Goal: Task Accomplishment & Management: Use online tool/utility

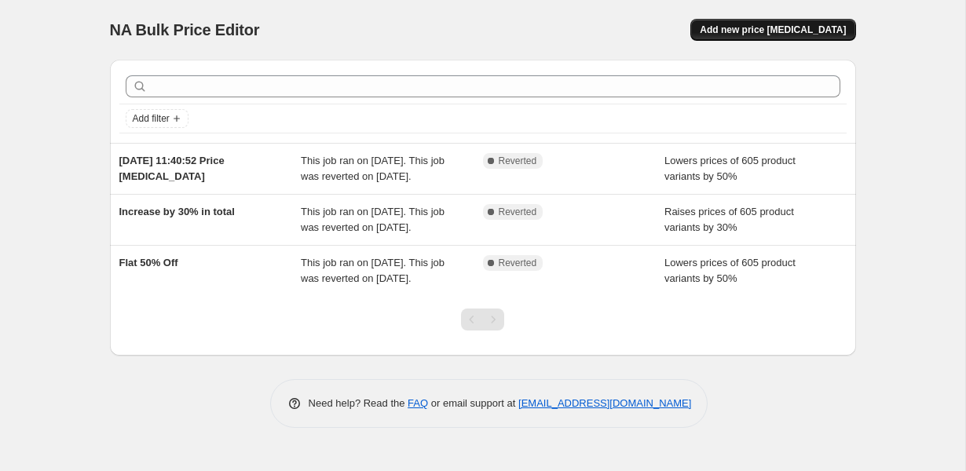
click at [757, 35] on span "Add new price [MEDICAL_DATA]" at bounding box center [773, 30] width 146 height 13
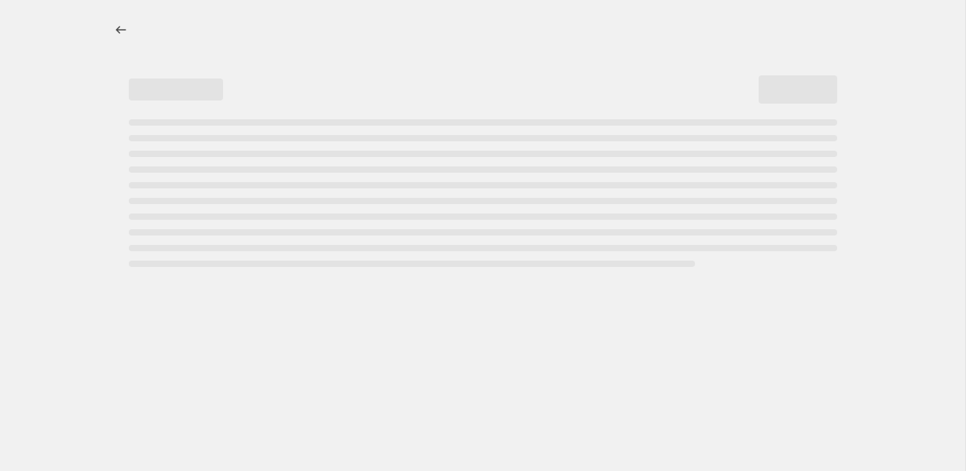
select select "percentage"
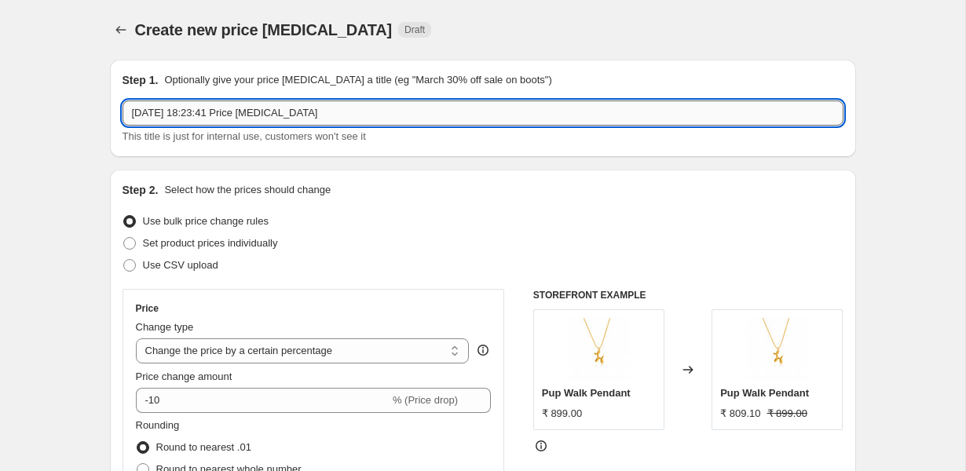
click at [202, 115] on input "[DATE] 18:23:41 Price [MEDICAL_DATA]" at bounding box center [483, 113] width 721 height 25
type input "[DATE]"
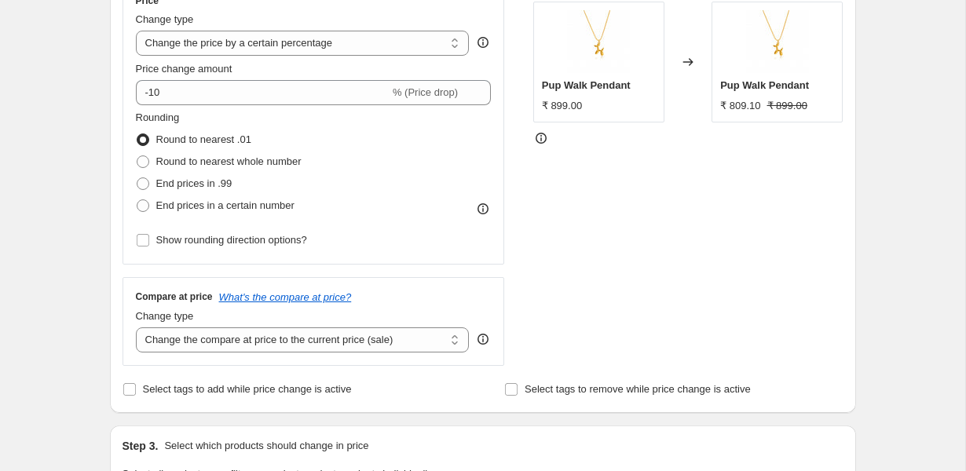
scroll to position [321, 0]
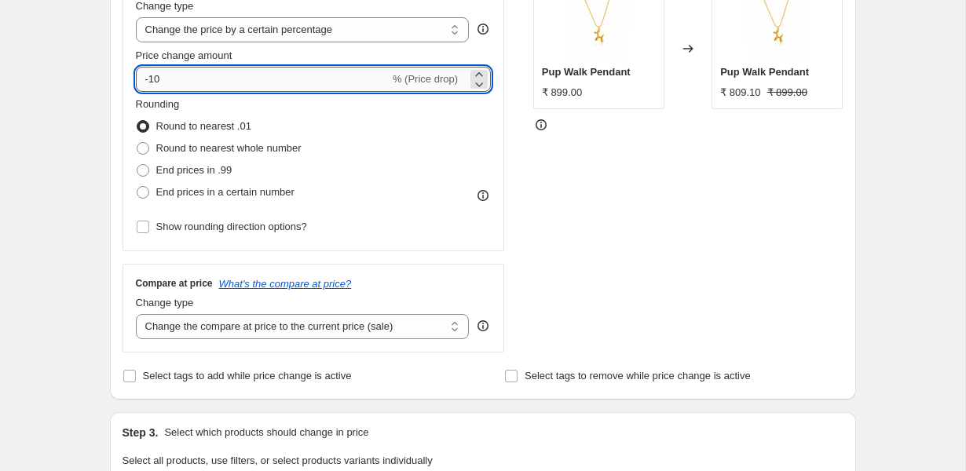
click at [174, 83] on input "-10" at bounding box center [263, 79] width 254 height 25
type input "-1"
click at [37, 248] on div "Create new price [MEDICAL_DATA]. This page is ready Create new price [MEDICAL_D…" at bounding box center [483, 464] width 966 height 1571
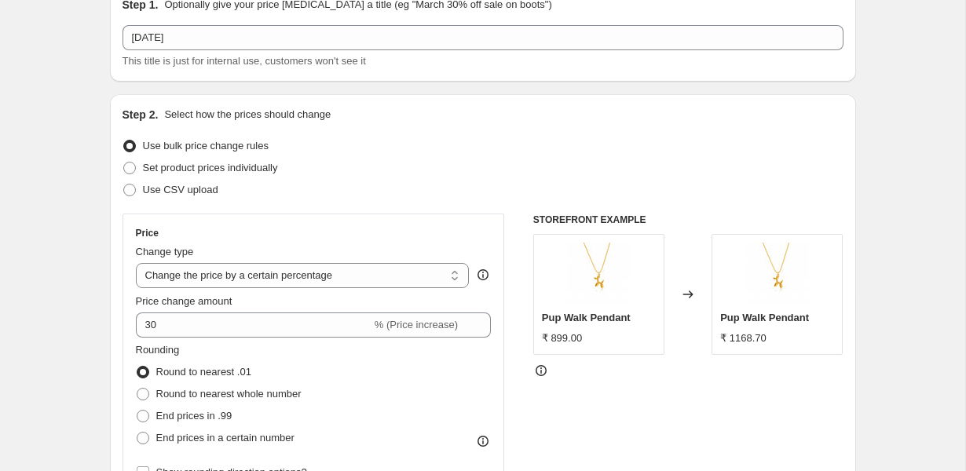
scroll to position [86, 0]
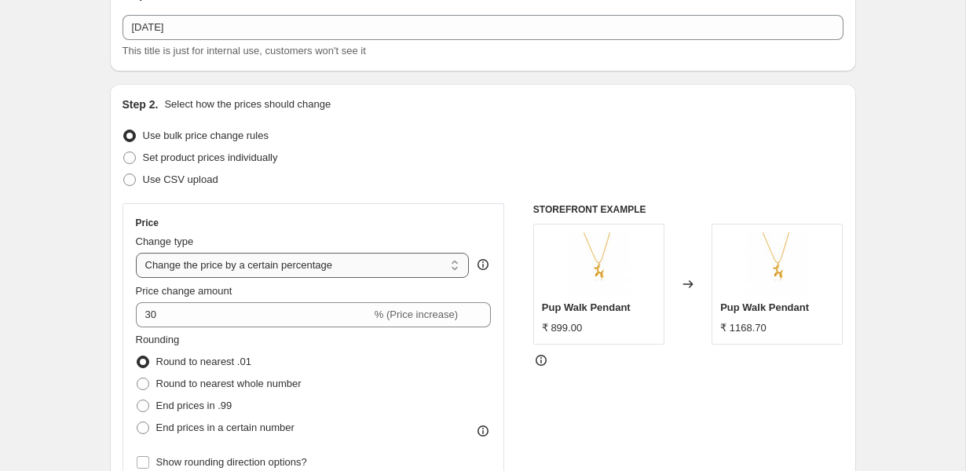
click at [216, 265] on select "Change the price to a certain amount Change the price by a certain amount Chang…" at bounding box center [303, 265] width 334 height 25
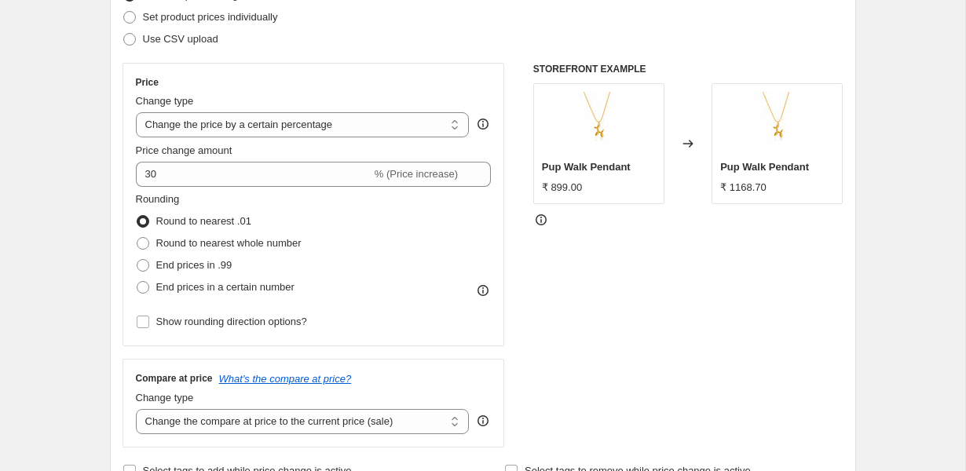
scroll to position [211, 0]
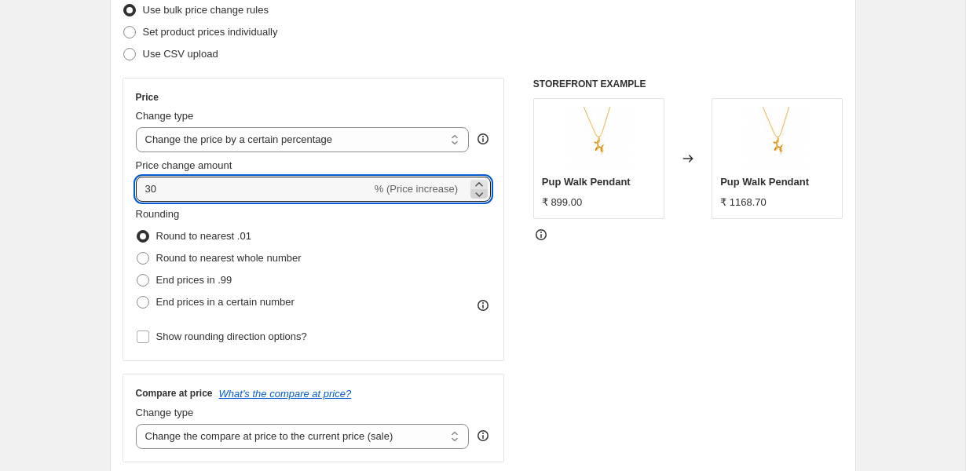
click at [478, 197] on icon at bounding box center [479, 194] width 16 height 16
click at [445, 185] on span "% (Price increase)" at bounding box center [416, 189] width 83 height 12
click at [482, 196] on icon at bounding box center [479, 194] width 16 height 16
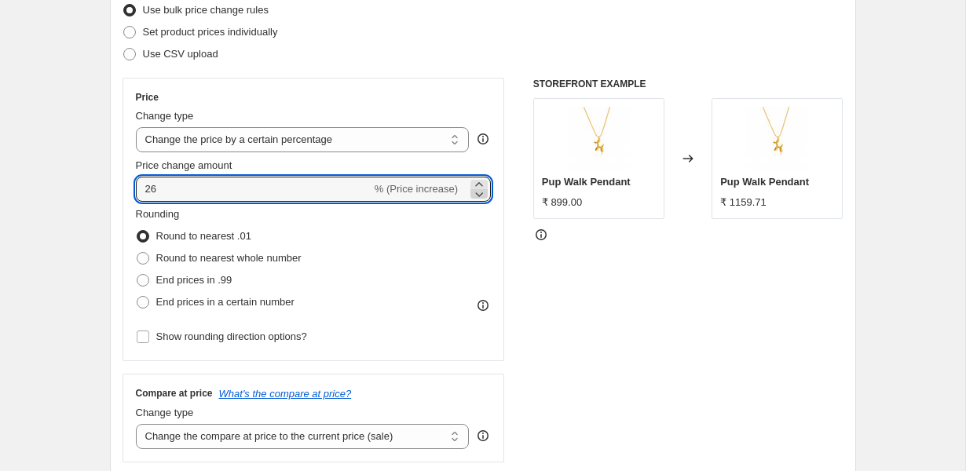
click at [482, 196] on icon at bounding box center [479, 194] width 16 height 16
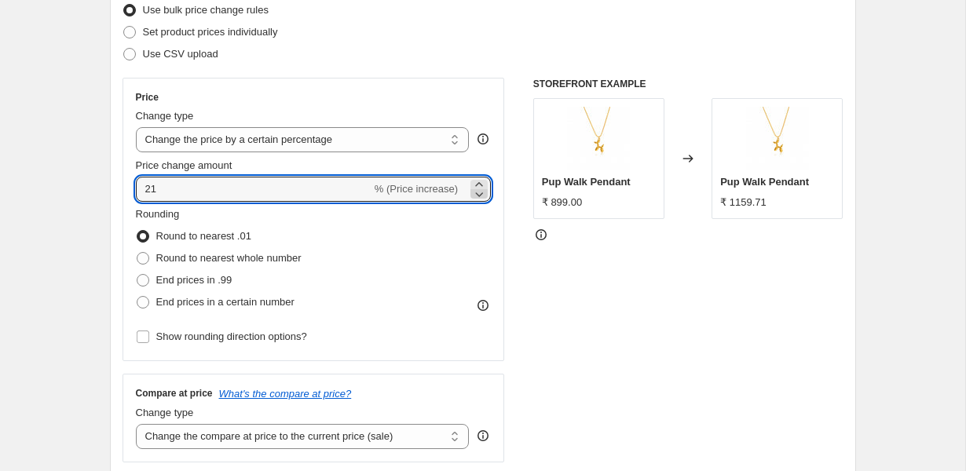
click at [482, 196] on icon at bounding box center [479, 194] width 16 height 16
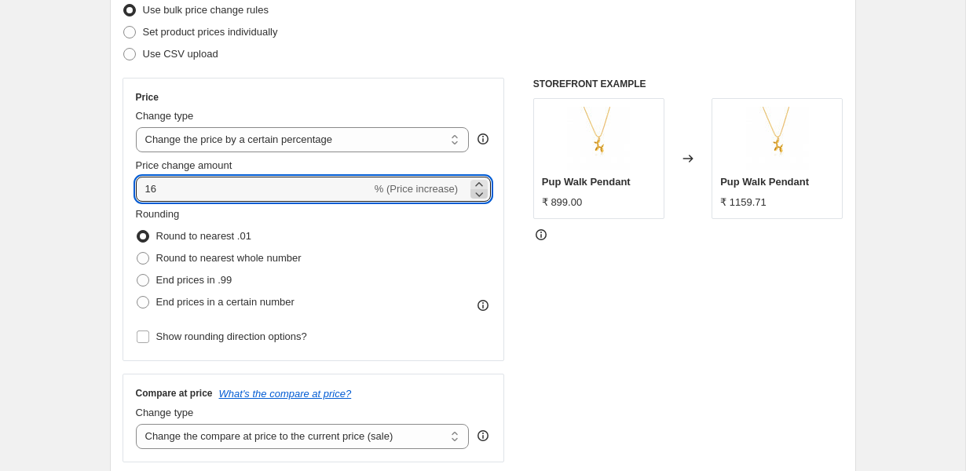
click at [482, 196] on icon at bounding box center [479, 194] width 16 height 16
type input "15"
type input "-30"
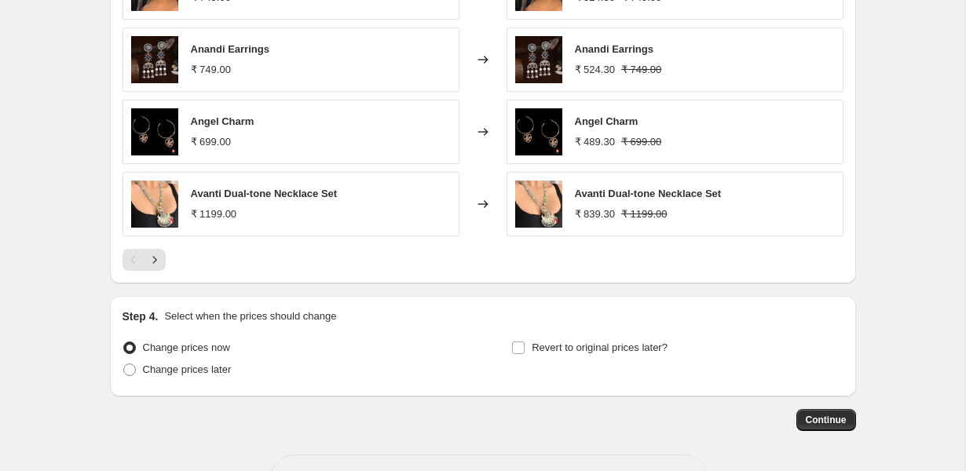
scroll to position [1099, 0]
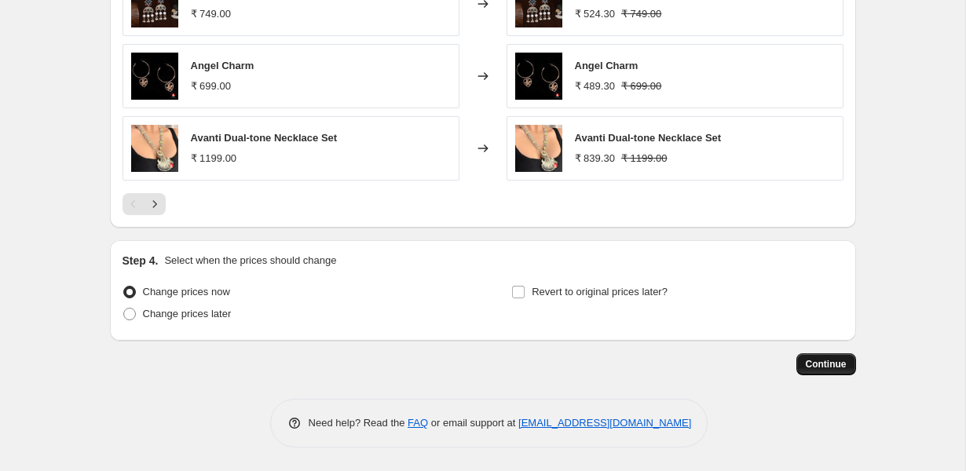
click at [824, 360] on span "Continue" at bounding box center [826, 364] width 41 height 13
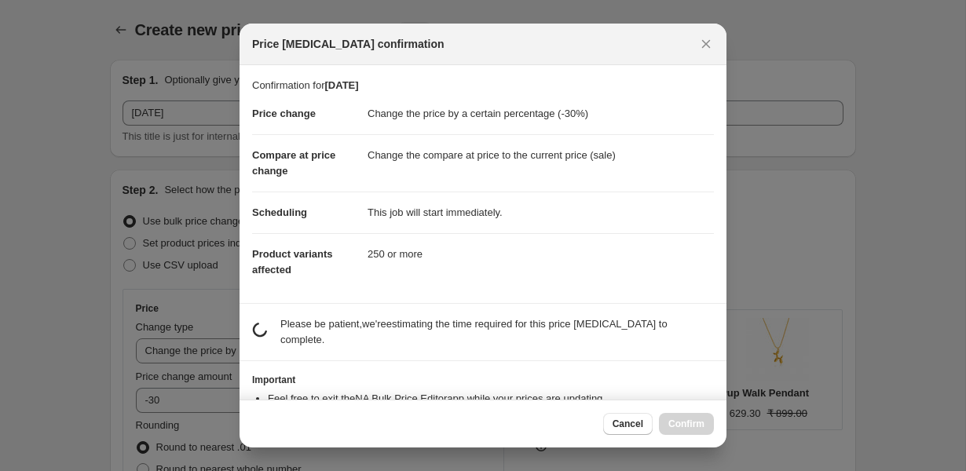
scroll to position [0, 0]
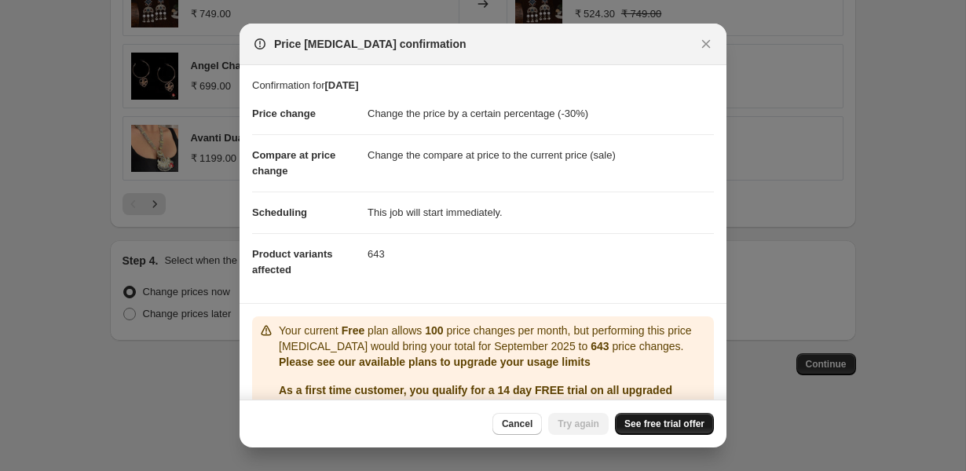
click at [657, 426] on span "See free trial offer" at bounding box center [665, 424] width 80 height 13
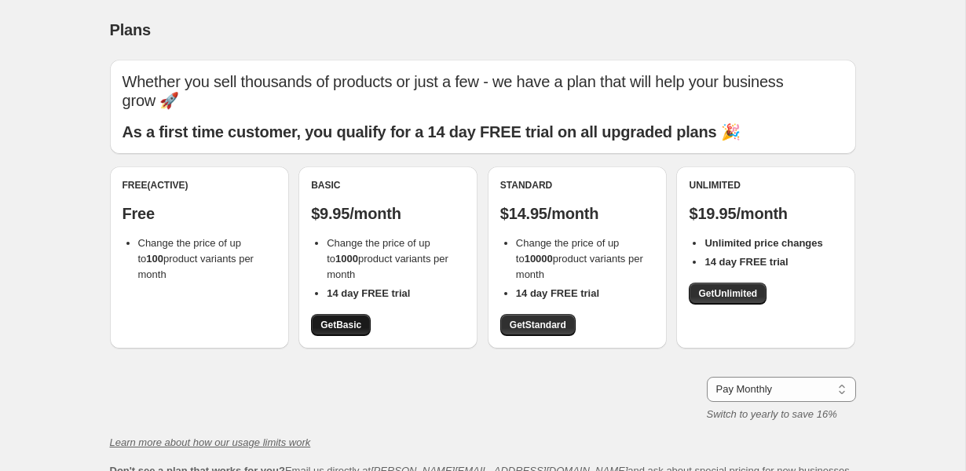
click at [358, 322] on span "Get Basic" at bounding box center [341, 325] width 41 height 13
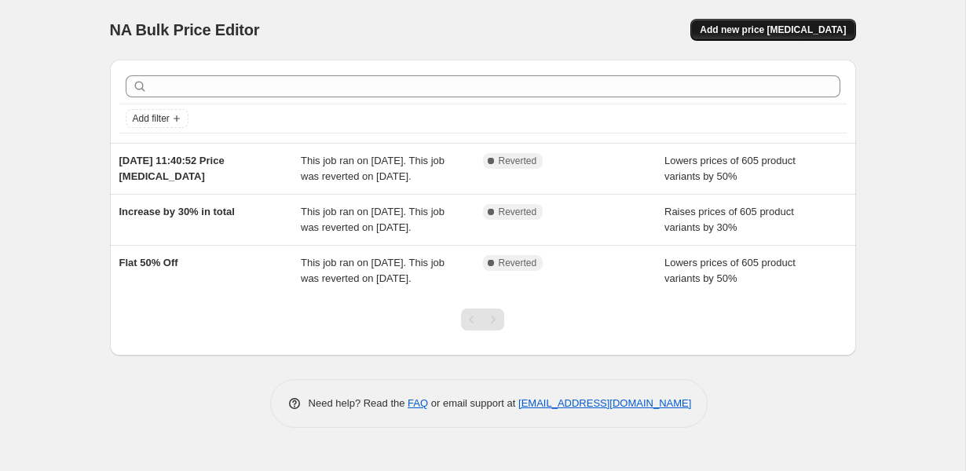
click at [784, 40] on button "Add new price change job" at bounding box center [773, 30] width 165 height 22
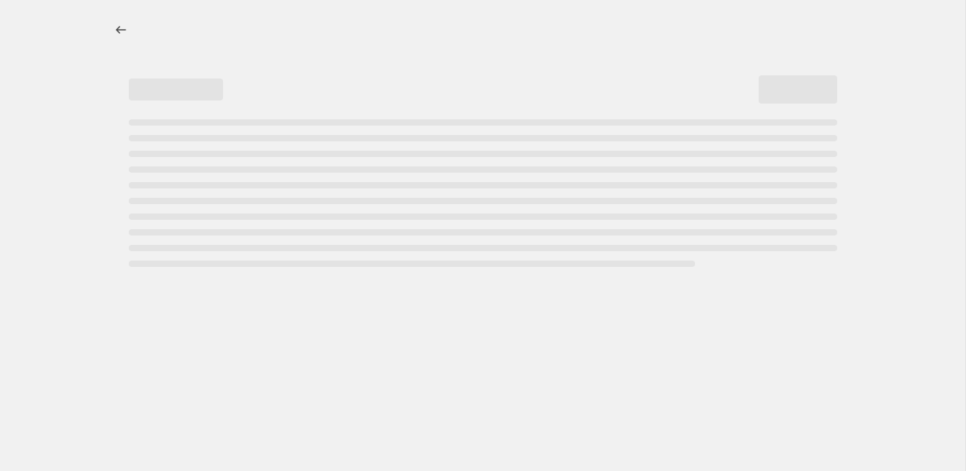
select select "percentage"
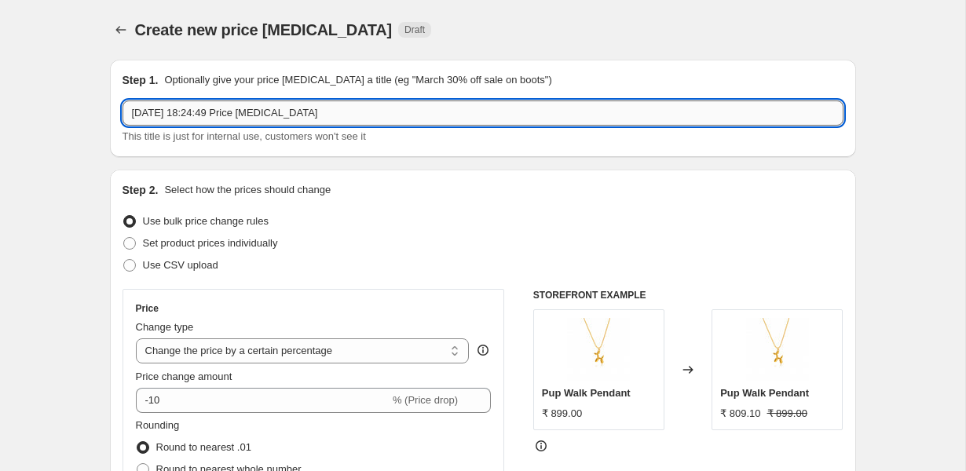
click at [218, 118] on input "5 Sept 2025, 18:24:49 Price change job" at bounding box center [483, 113] width 721 height 25
type input "n"
type input "[DATE]"
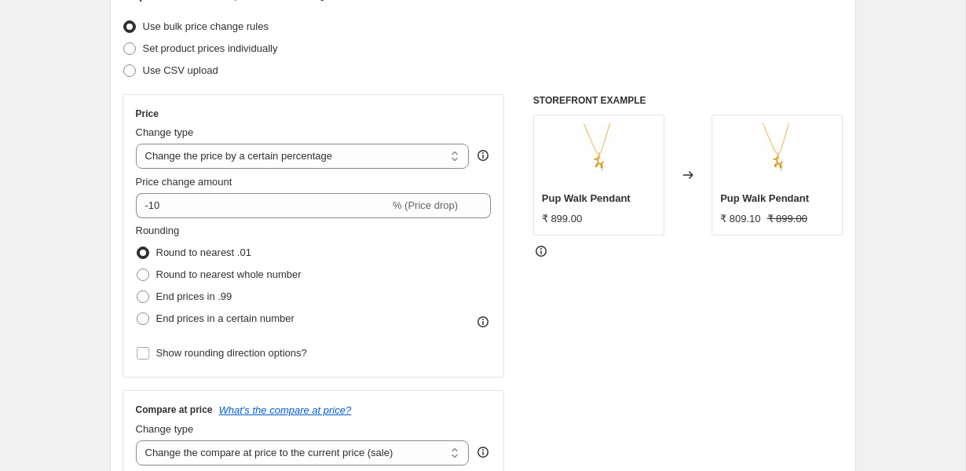
scroll to position [205, 0]
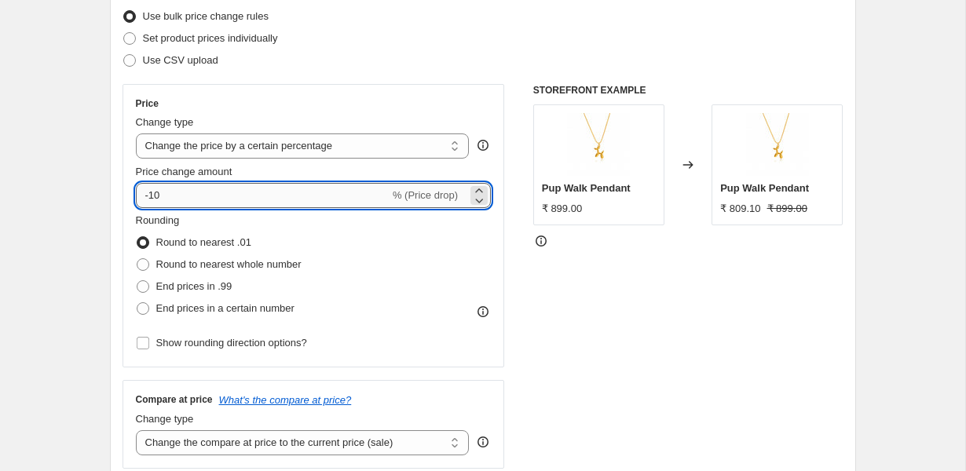
click at [249, 200] on input "-10" at bounding box center [263, 195] width 254 height 25
type input "-1"
type input "-30"
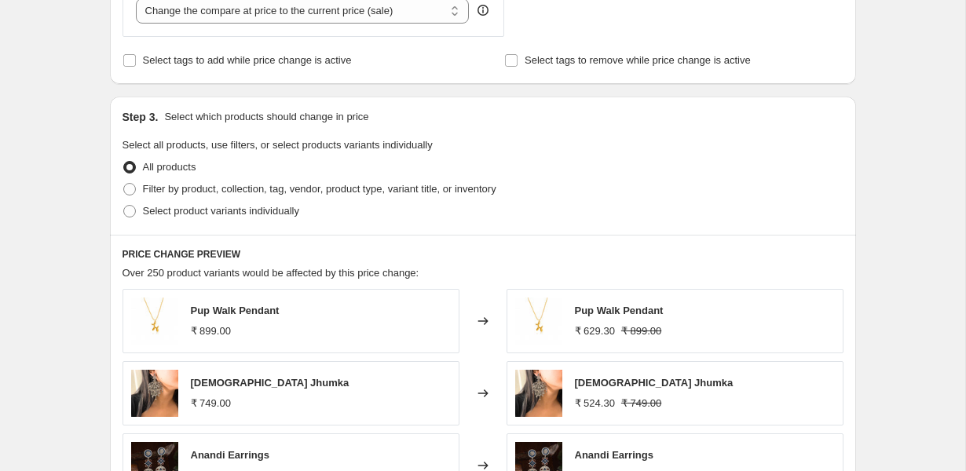
scroll to position [1099, 0]
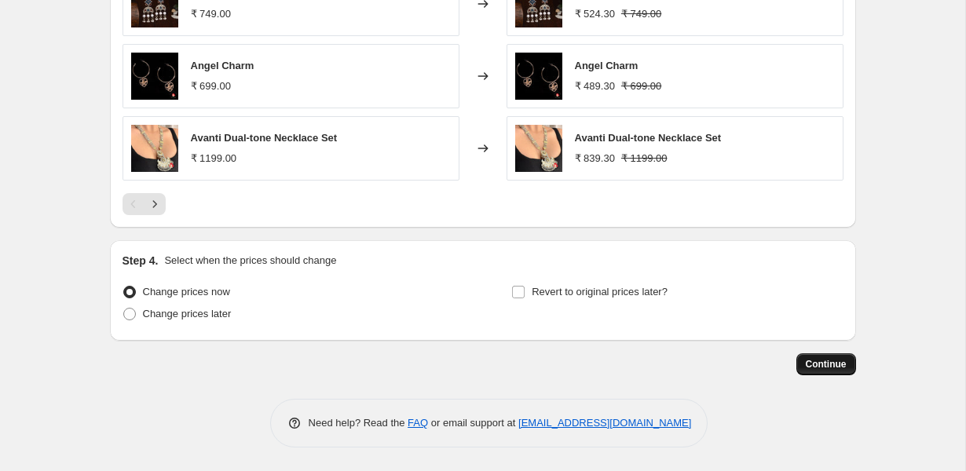
click at [823, 365] on span "Continue" at bounding box center [826, 364] width 41 height 13
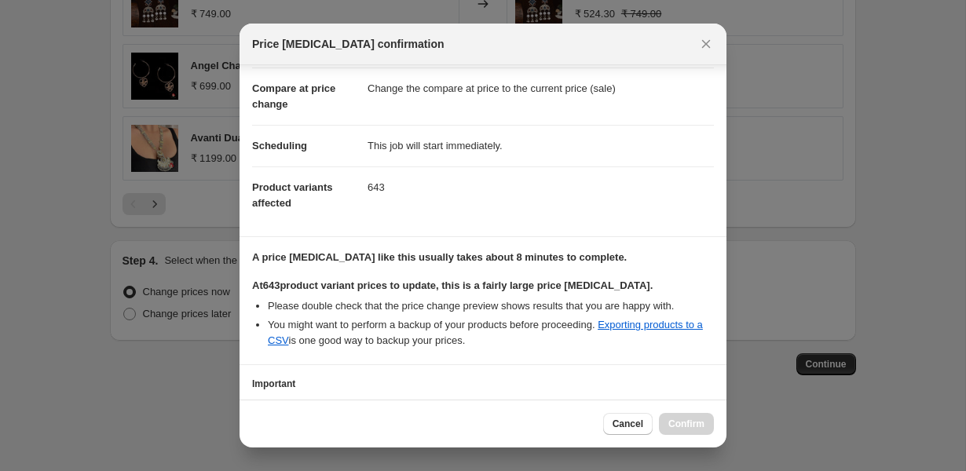
scroll to position [180, 0]
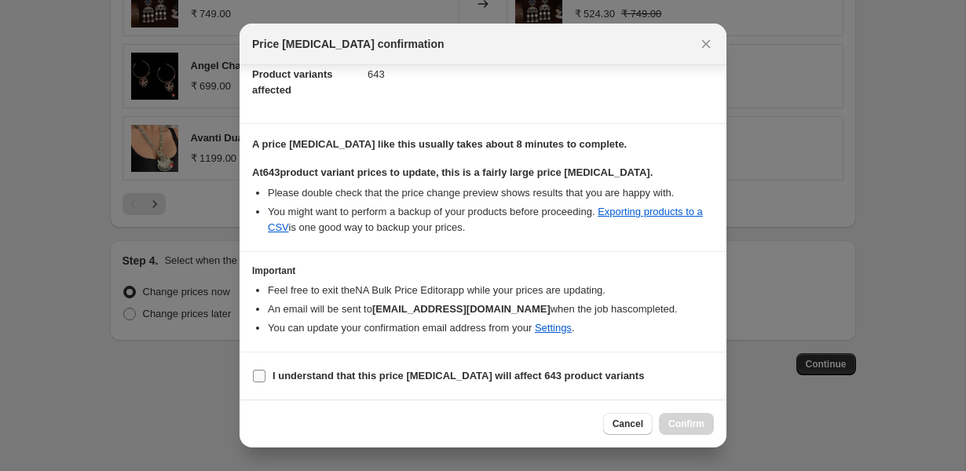
click at [322, 377] on b "I understand that this price [MEDICAL_DATA] will affect 643 product variants" at bounding box center [459, 376] width 372 height 12
click at [266, 377] on input "I understand that this price [MEDICAL_DATA] will affect 643 product variants" at bounding box center [259, 376] width 13 height 13
checkbox input "true"
click at [690, 419] on span "Confirm" at bounding box center [687, 424] width 36 height 13
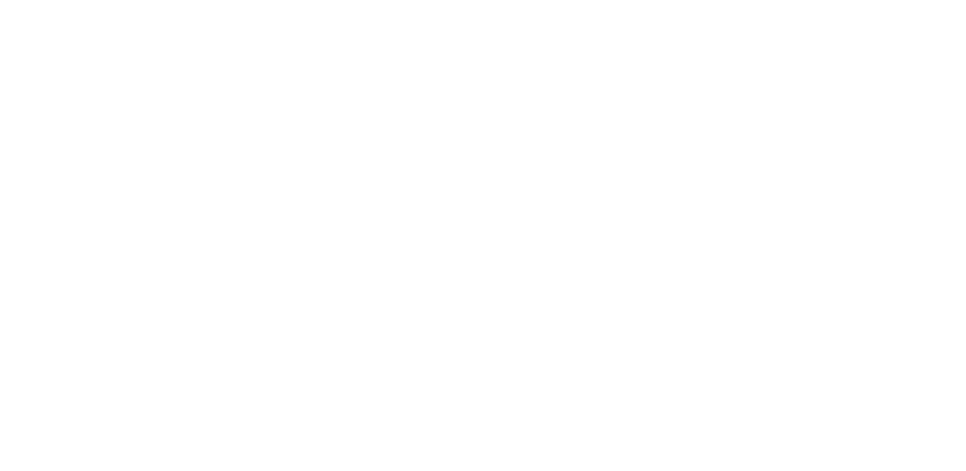
select select "percentage"
